Goal: Task Accomplishment & Management: Complete application form

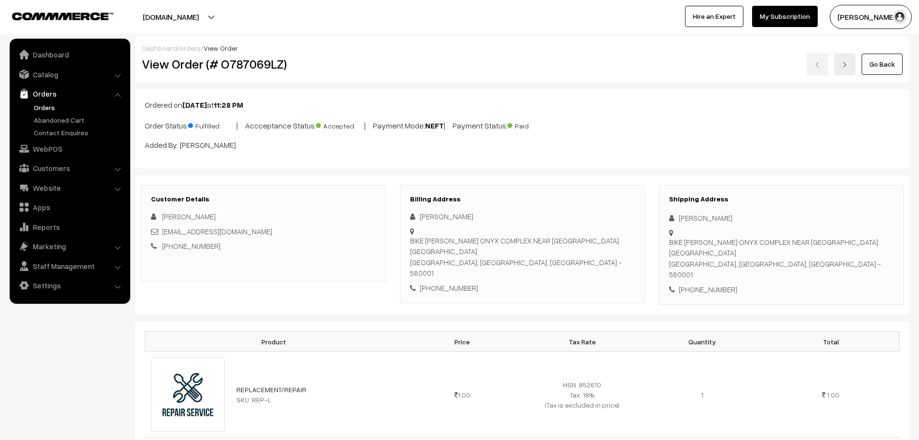
click at [893, 74] on link "Go Back" at bounding box center [882, 64] width 41 height 21
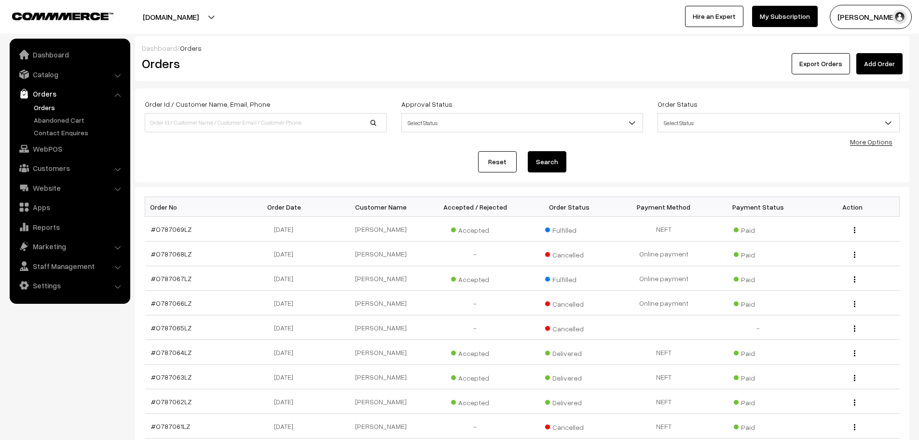
click at [870, 64] on link "Add Order" at bounding box center [879, 63] width 46 height 21
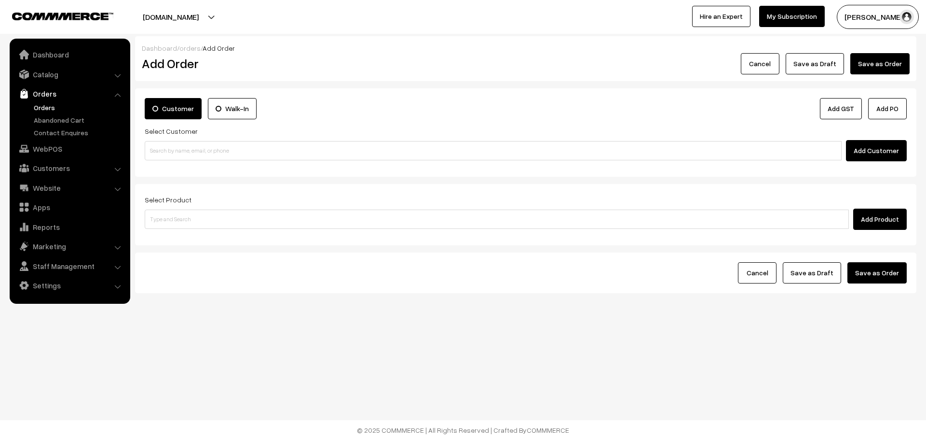
click at [236, 110] on label "Walk-In" at bounding box center [232, 108] width 49 height 21
click at [0, 0] on input "Walk-In" at bounding box center [0, 0] width 0 height 0
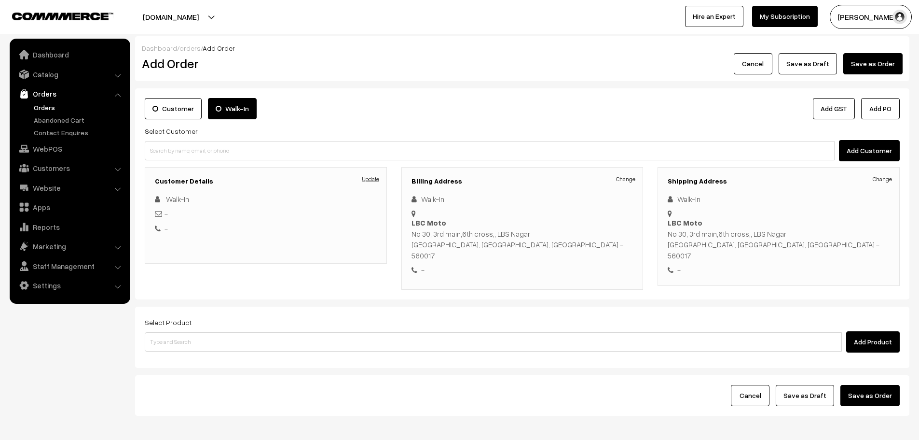
click at [377, 178] on link "Update" at bounding box center [370, 179] width 17 height 9
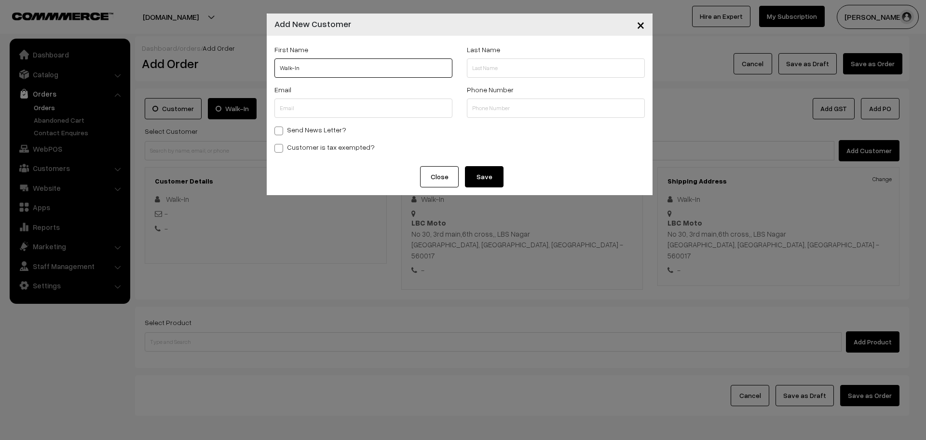
drag, startPoint x: 329, startPoint y: 70, endPoint x: 208, endPoint y: 79, distance: 120.4
click at [208, 79] on div "× Add New Customer First Name Walk-In Last Name Email Phone Number" at bounding box center [463, 220] width 926 height 440
type input "Akash"
type input "Sinde"
click at [495, 110] on input "text" at bounding box center [556, 107] width 178 height 19
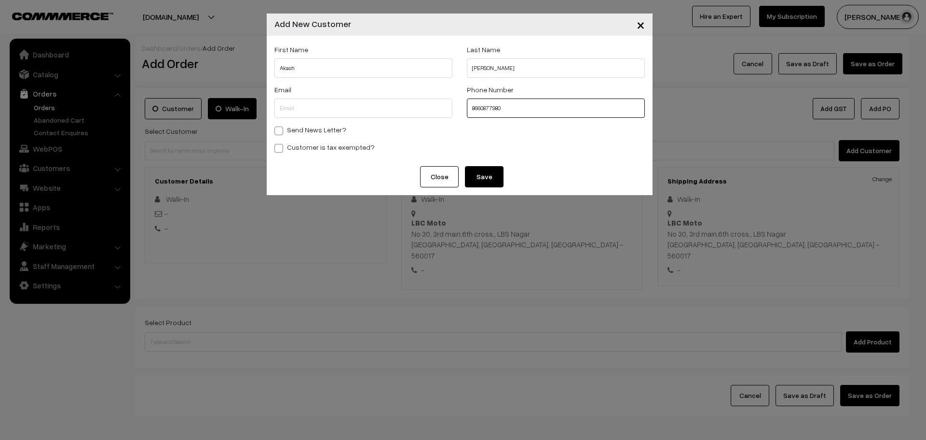
type input "8660877980"
click at [478, 173] on button "Save" at bounding box center [484, 176] width 39 height 21
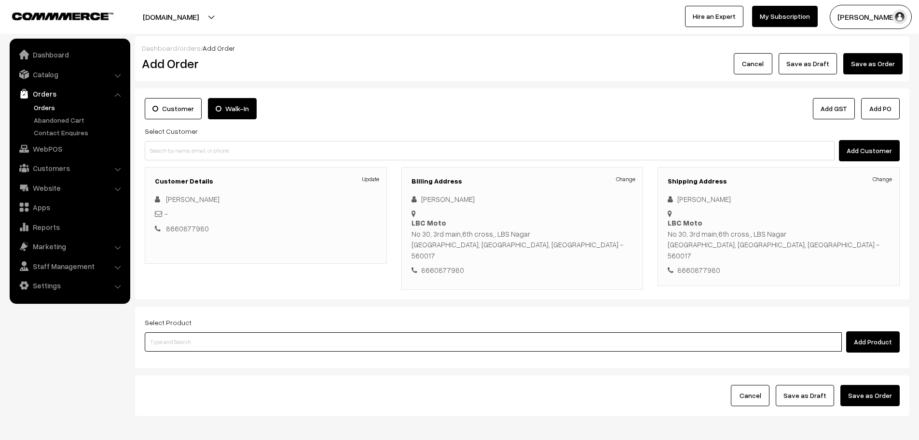
click at [351, 332] on input at bounding box center [493, 341] width 697 height 19
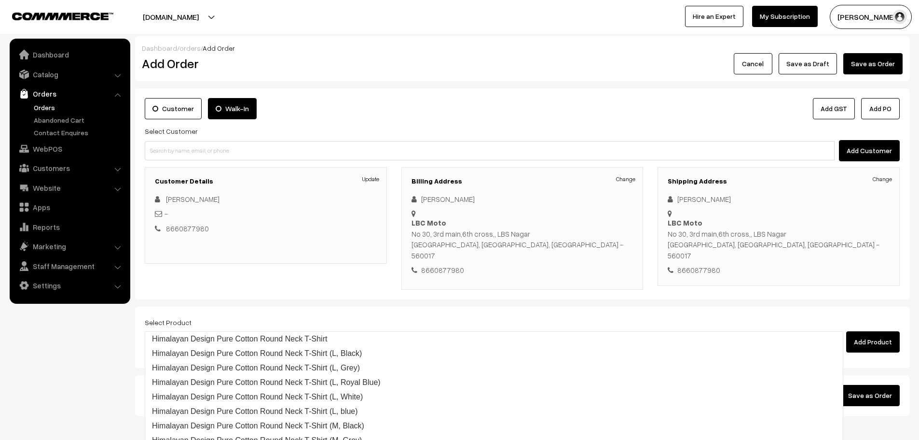
type input "p100"
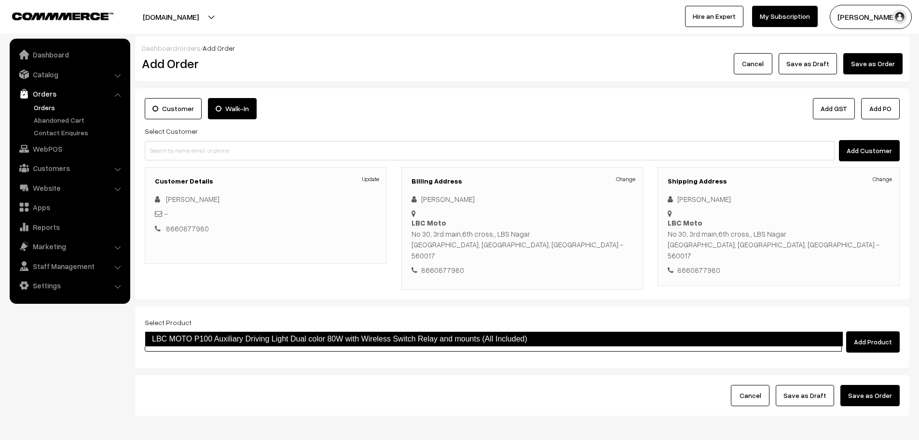
click at [378, 342] on link "LBC MOTO P100 Auxiliary Driving Light Dual color 80W with Wireless Switch Relay…" at bounding box center [494, 338] width 699 height 15
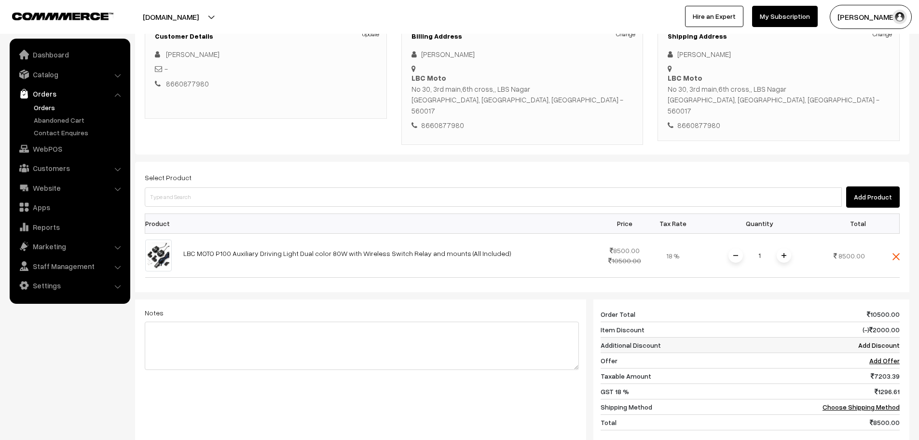
scroll to position [193, 0]
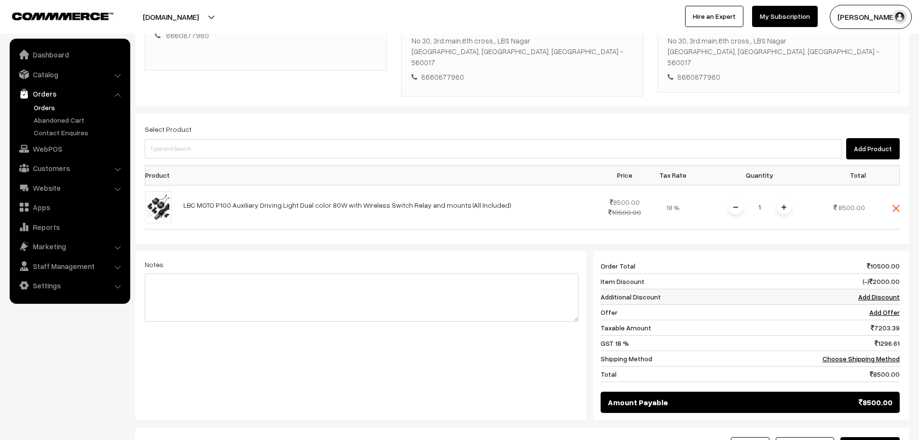
click at [887, 292] on link "Add Discount" at bounding box center [878, 296] width 41 height 8
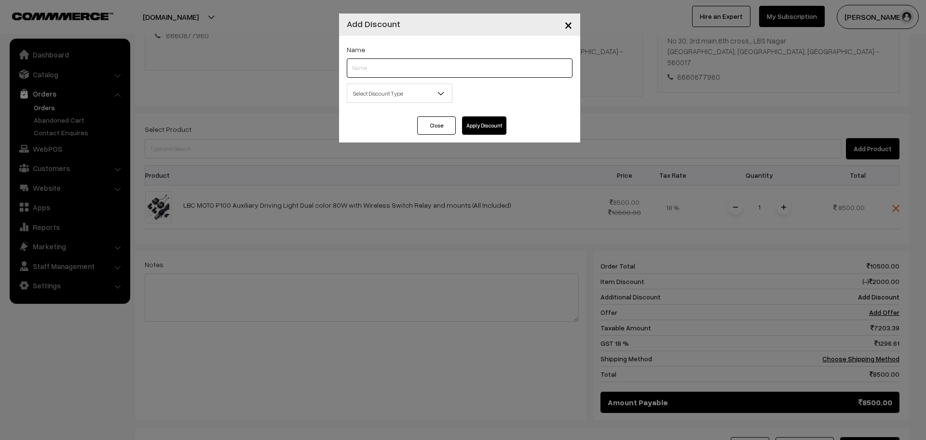
click at [477, 70] on input "text" at bounding box center [460, 67] width 226 height 19
type input "FNF"
click at [398, 96] on span "Select Discount Type" at bounding box center [399, 93] width 105 height 17
click at [383, 101] on span "Select Discount Type" at bounding box center [399, 93] width 105 height 17
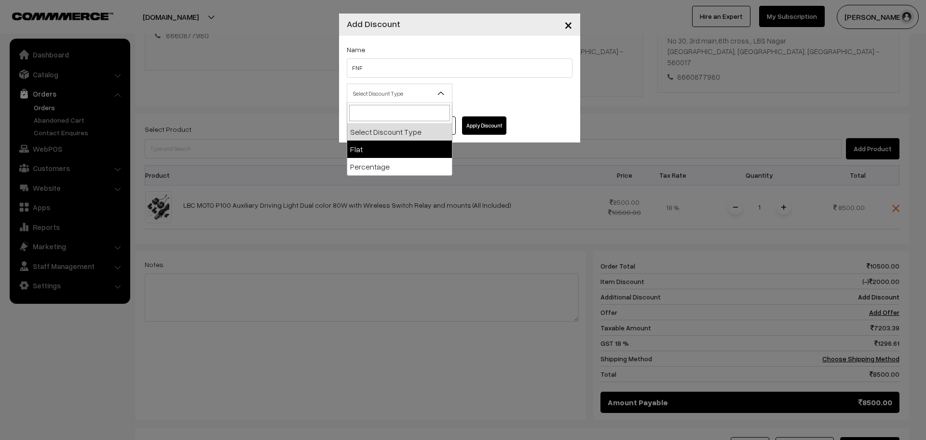
select select "flat"
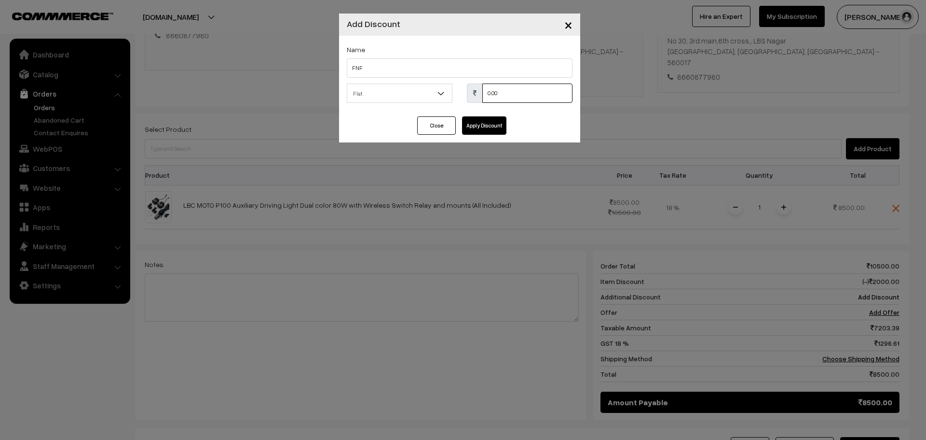
drag, startPoint x: 508, startPoint y: 95, endPoint x: 437, endPoint y: 95, distance: 71.4
click at [437, 95] on div "Select Discount Type Flat Percentage Flat 0.00 % 0.00" at bounding box center [460, 95] width 240 height 25
type input "1500"
click at [481, 131] on button "Apply Discount" at bounding box center [484, 125] width 44 height 18
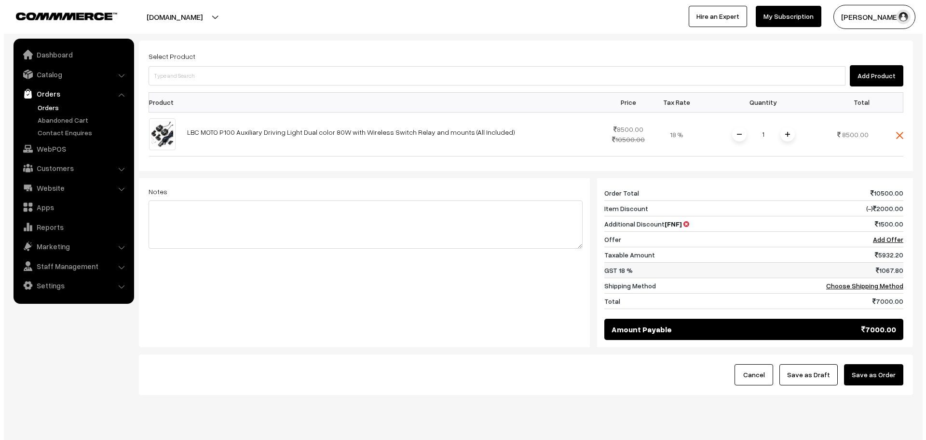
scroll to position [271, 0]
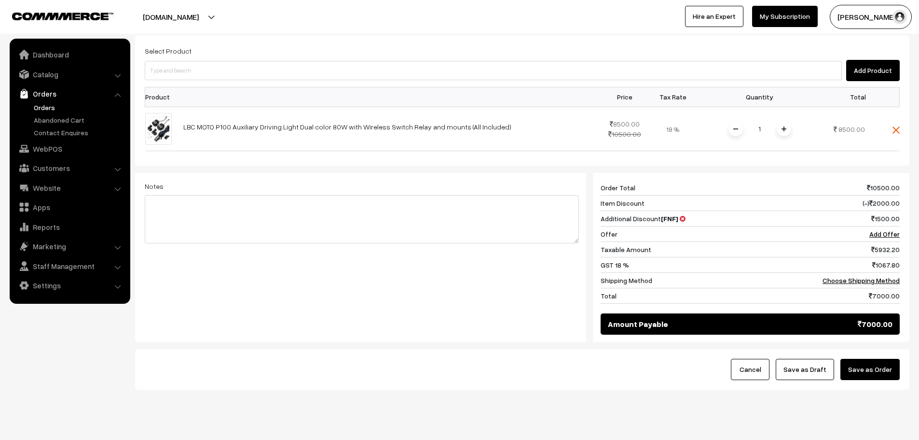
click at [881, 359] on button "Save as Order" at bounding box center [870, 369] width 59 height 21
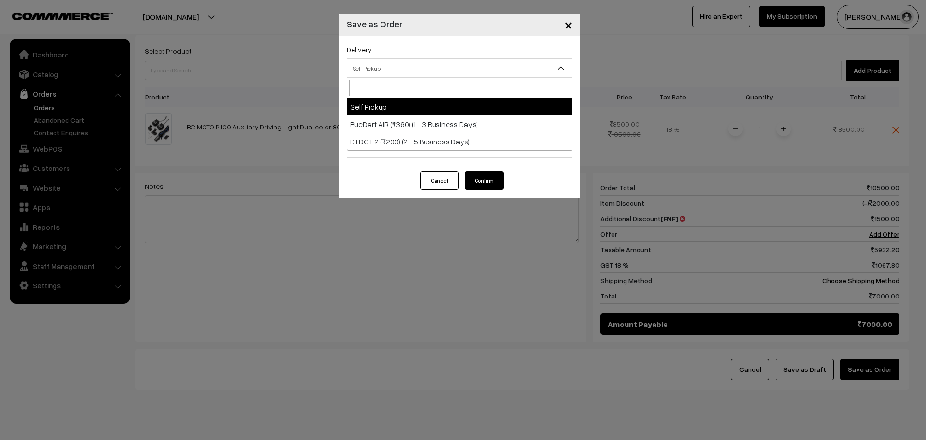
click at [435, 65] on span "Self Pickup" at bounding box center [459, 68] width 225 height 17
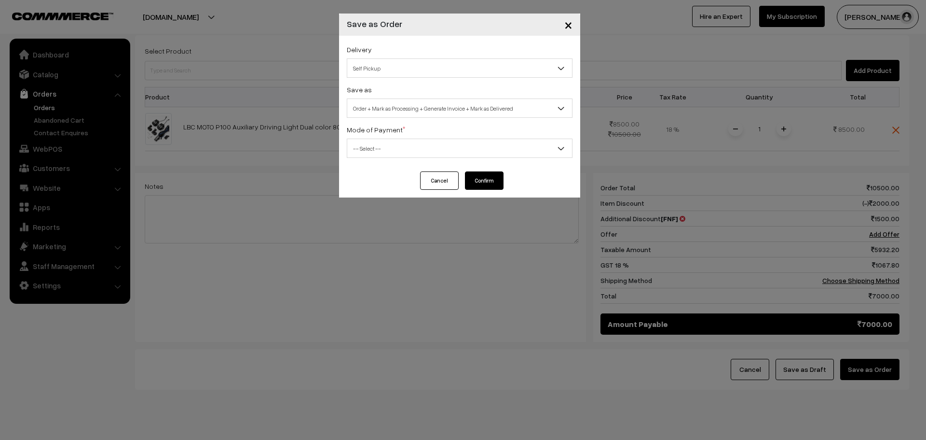
click at [415, 153] on span "-- Select --" at bounding box center [459, 148] width 225 height 17
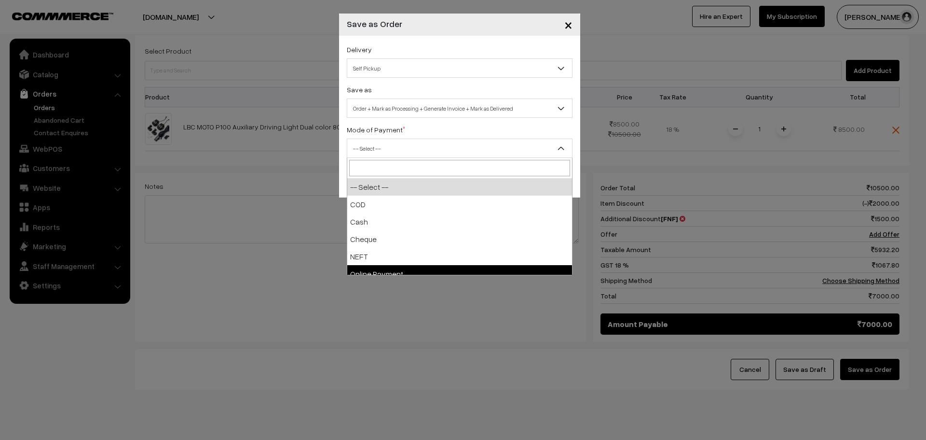
select select "5"
checkbox input "true"
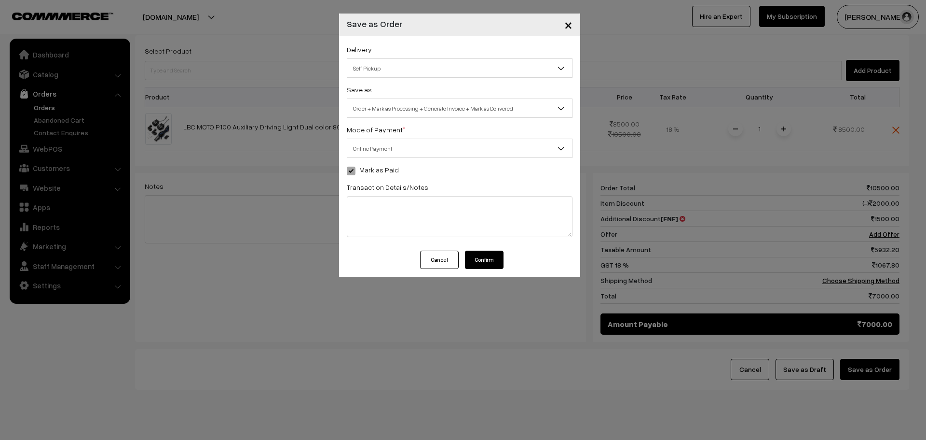
click at [483, 267] on button "Confirm" at bounding box center [484, 259] width 39 height 18
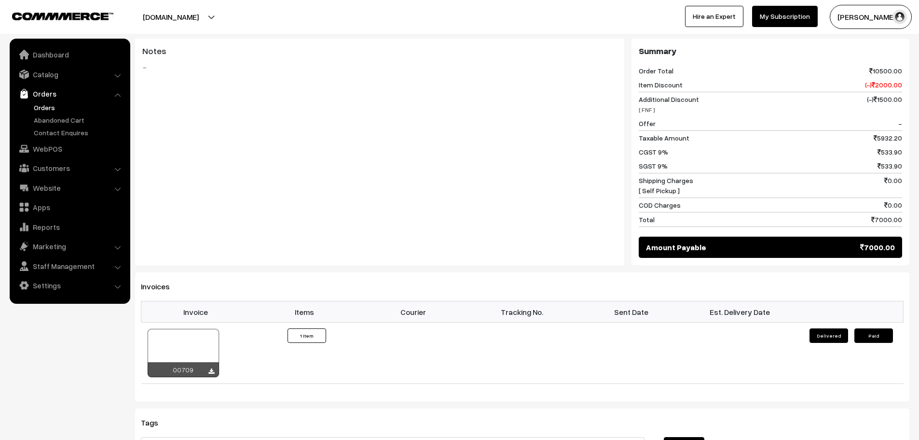
scroll to position [627, 0]
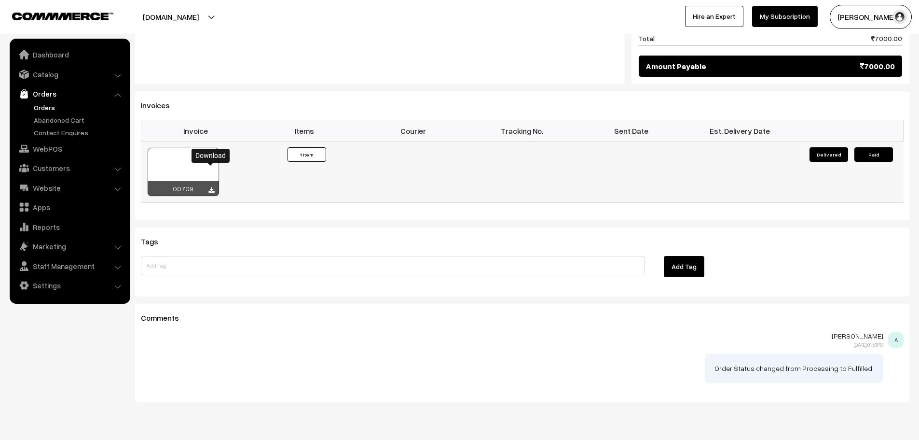
click at [208, 187] on icon at bounding box center [211, 190] width 6 height 6
click at [41, 109] on link "Orders" at bounding box center [79, 107] width 96 height 10
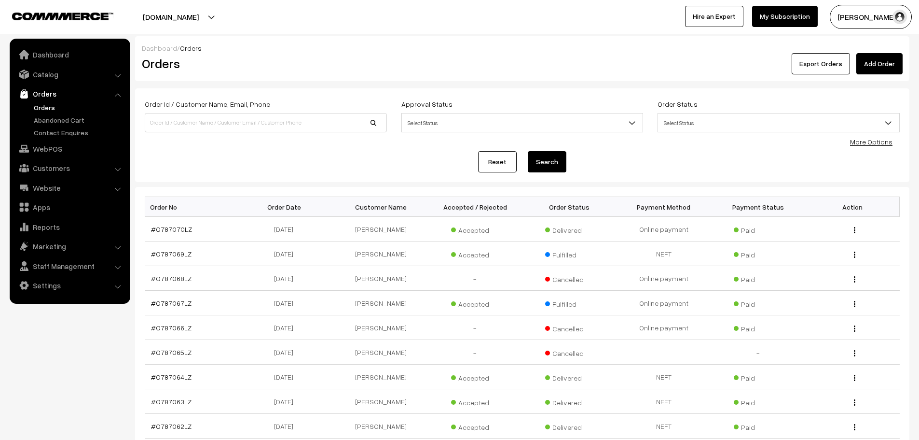
click at [41, 108] on link "Orders" at bounding box center [79, 107] width 96 height 10
click at [46, 104] on link "Orders" at bounding box center [79, 107] width 96 height 10
click at [42, 110] on link "Orders" at bounding box center [79, 107] width 96 height 10
